Goal: Communication & Community: Answer question/provide support

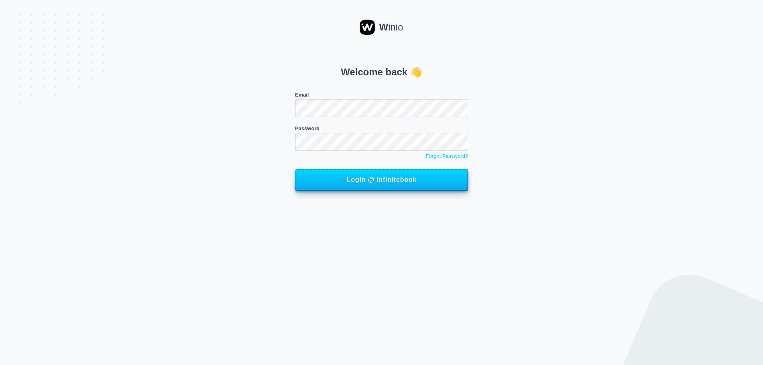
click at [339, 179] on span "Login @ Infinitebook" at bounding box center [381, 179] width 155 height 7
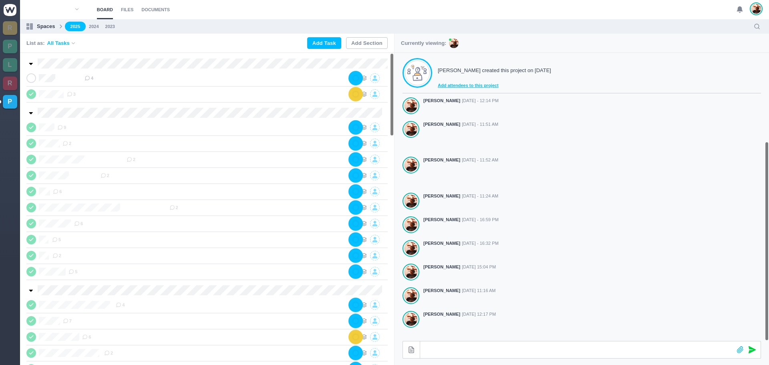
scroll to position [128, 0]
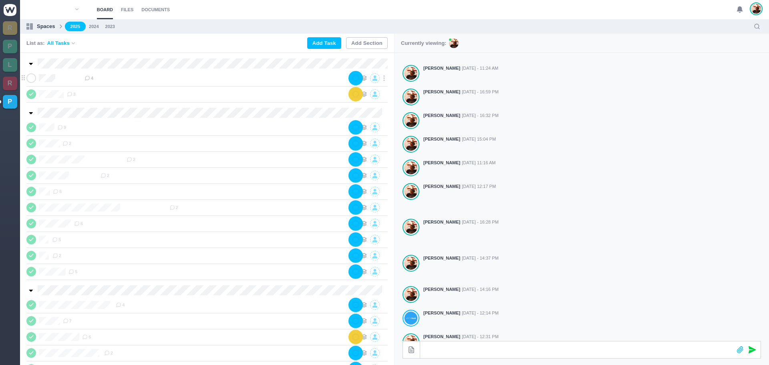
click at [109, 76] on div "4" at bounding box center [216, 78] width 265 height 10
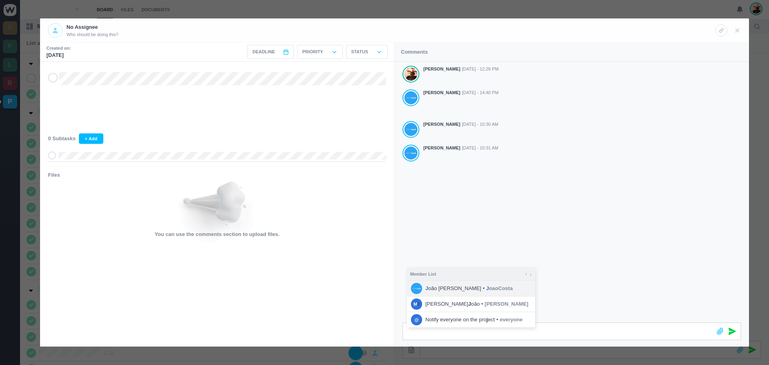
click at [486, 289] on span "J oaoCosta" at bounding box center [499, 288] width 26 height 8
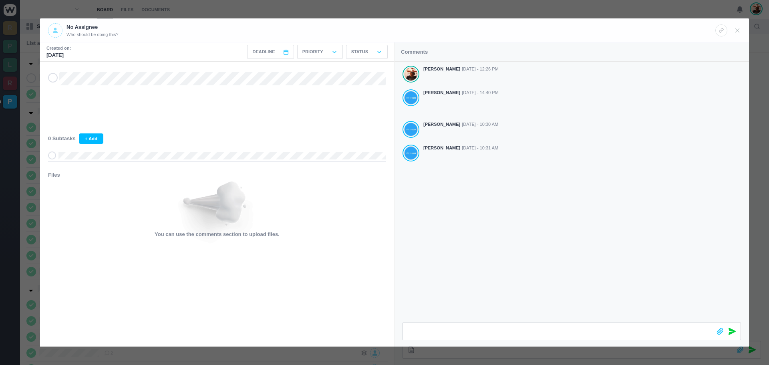
click at [730, 333] on icon at bounding box center [731, 331] width 7 height 7
click at [737, 30] on use at bounding box center [738, 30] width 4 height 4
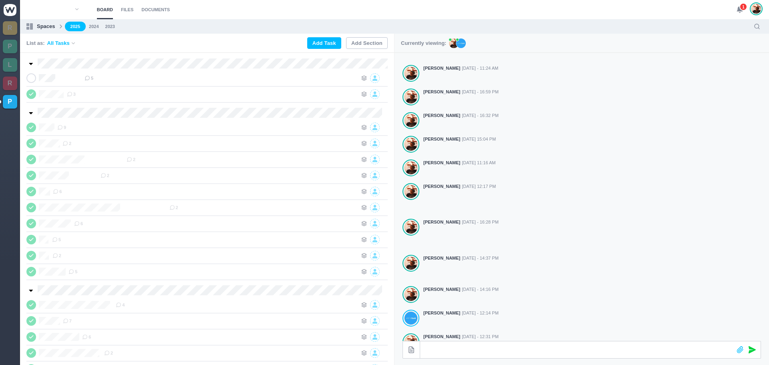
click at [741, 6] on span "1" at bounding box center [743, 7] width 8 height 8
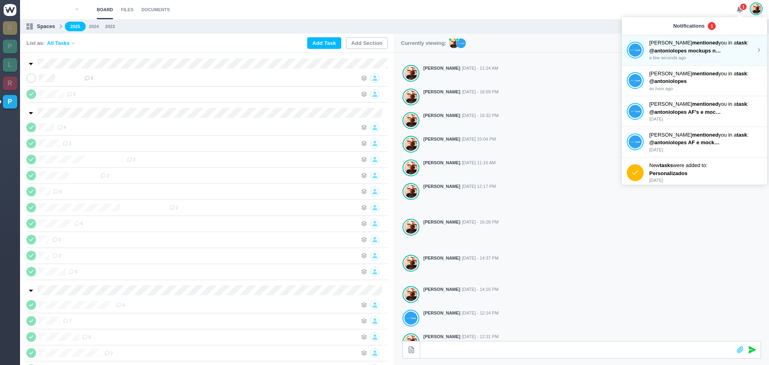
click at [692, 43] on strong "mentioned" at bounding box center [705, 43] width 26 height 6
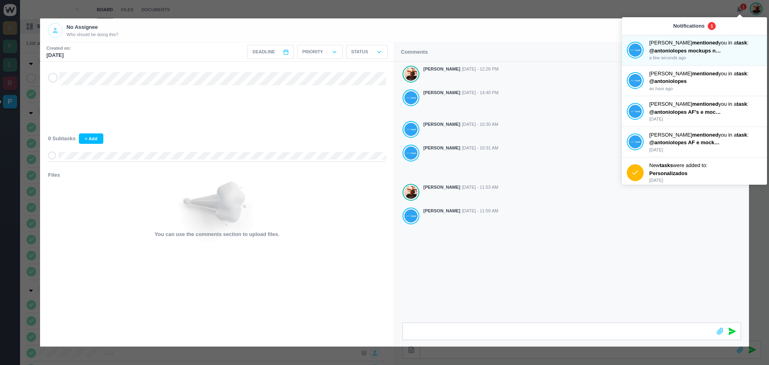
click at [52, 78] on icon at bounding box center [53, 78] width 6 height 6
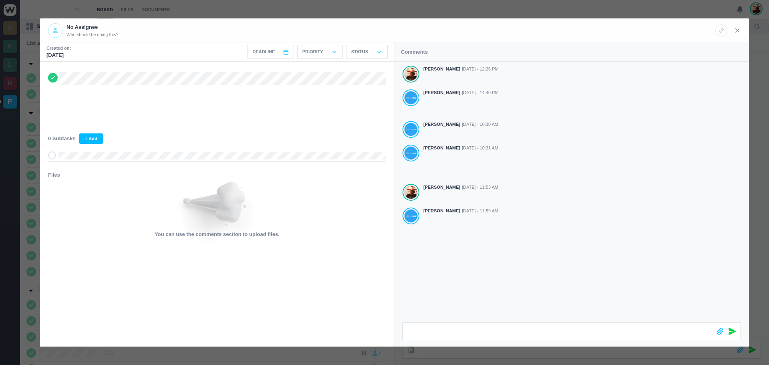
click at [736, 27] on icon at bounding box center [737, 30] width 7 height 7
